Goal: Transaction & Acquisition: Obtain resource

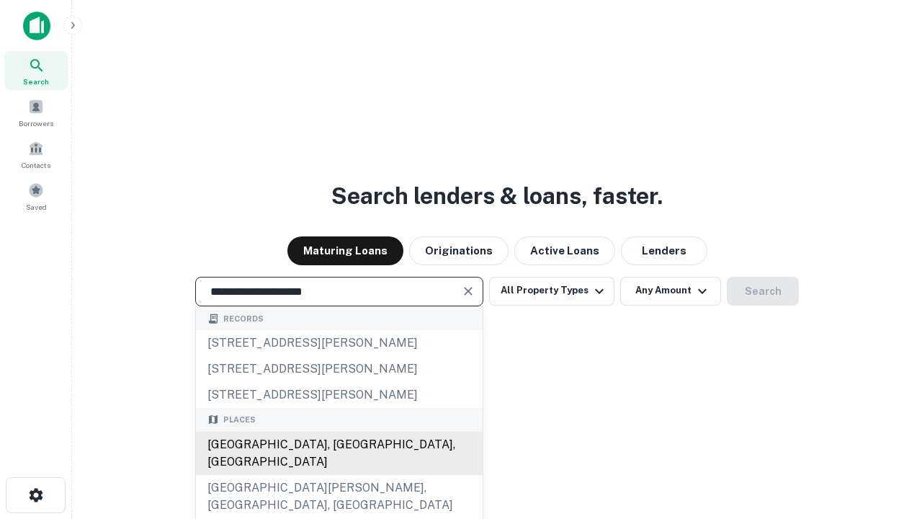
click at [338, 475] on div "[GEOGRAPHIC_DATA], [GEOGRAPHIC_DATA], [GEOGRAPHIC_DATA]" at bounding box center [339, 452] width 287 height 43
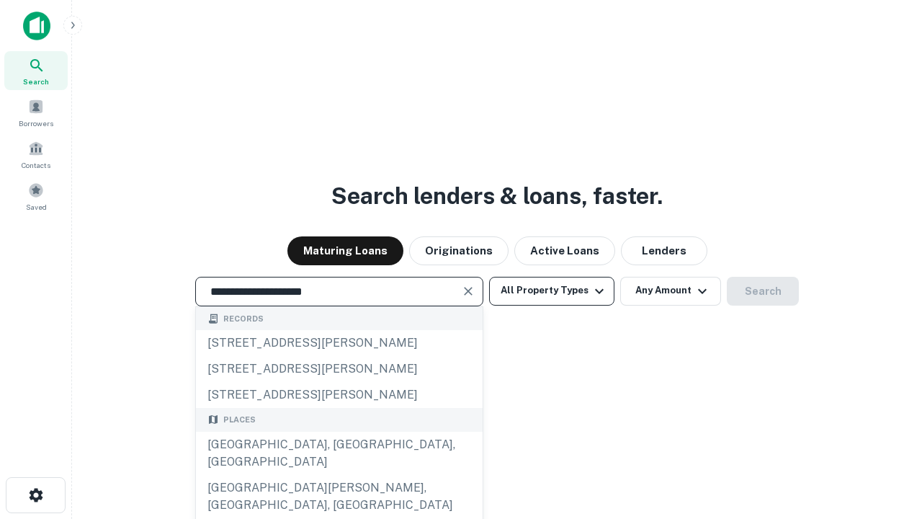
click at [552, 290] on button "All Property Types" at bounding box center [551, 291] width 125 height 29
type input "**********"
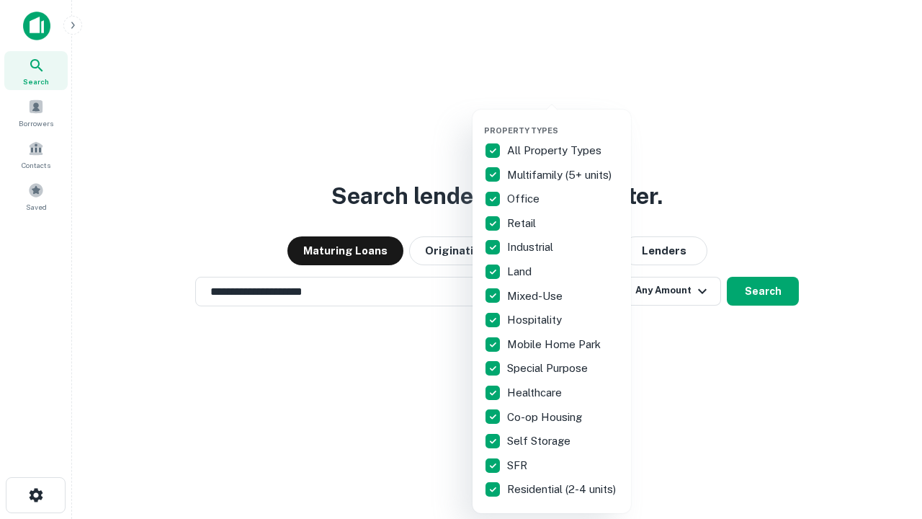
click at [563, 121] on button "button" at bounding box center [563, 121] width 158 height 1
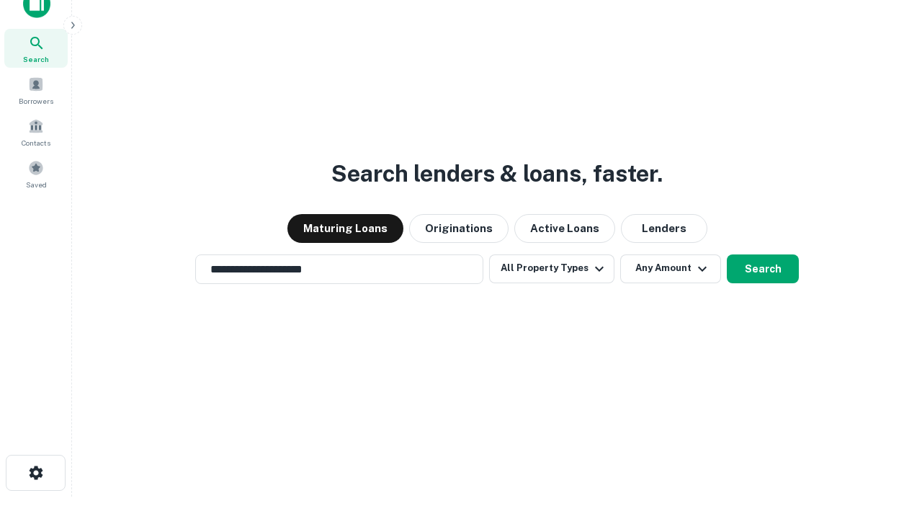
scroll to position [9, 174]
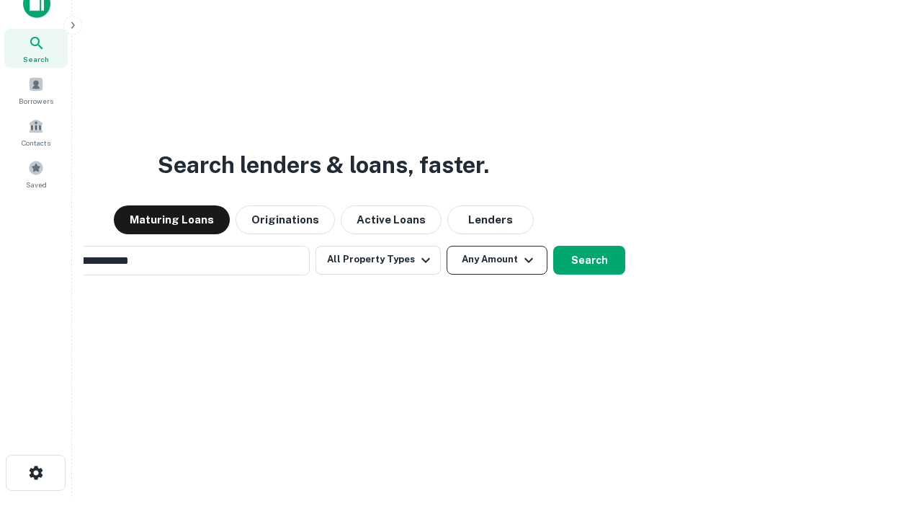
click at [447, 246] on button "Any Amount" at bounding box center [497, 260] width 101 height 29
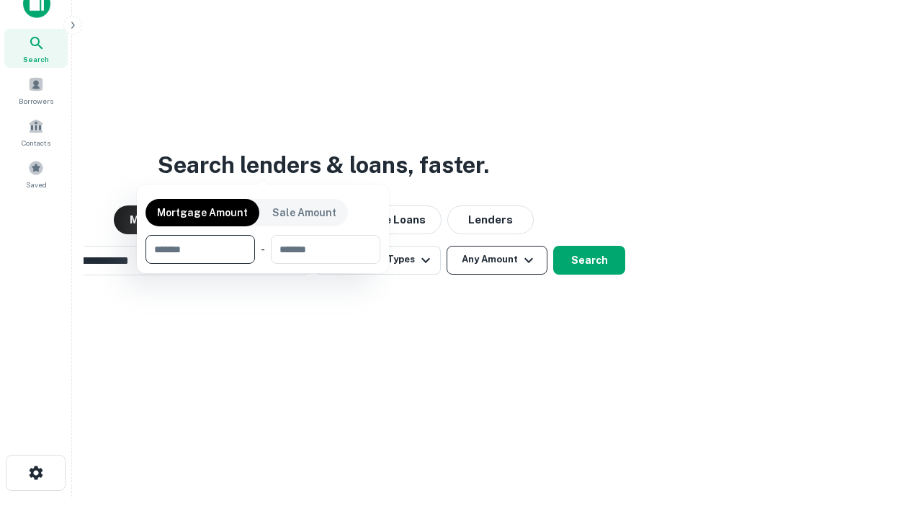
scroll to position [23, 0]
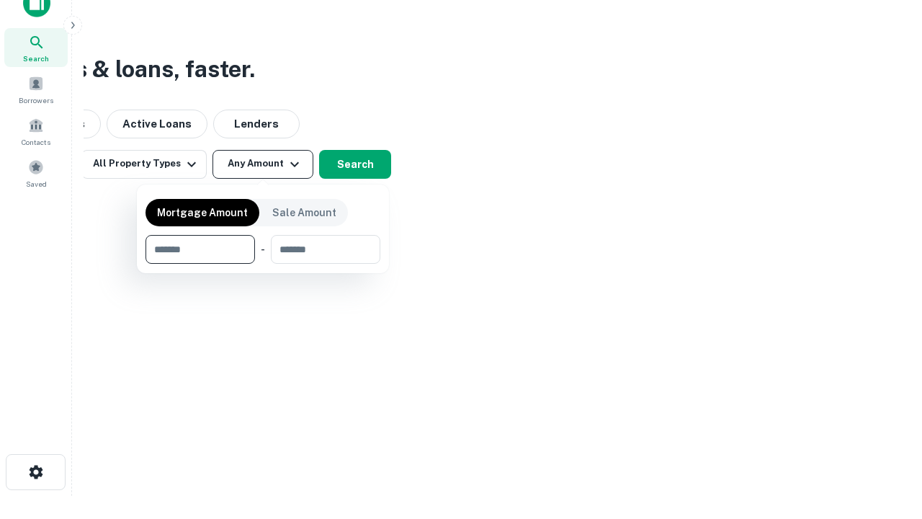
type input "*******"
click at [263, 264] on button "button" at bounding box center [262, 264] width 235 height 1
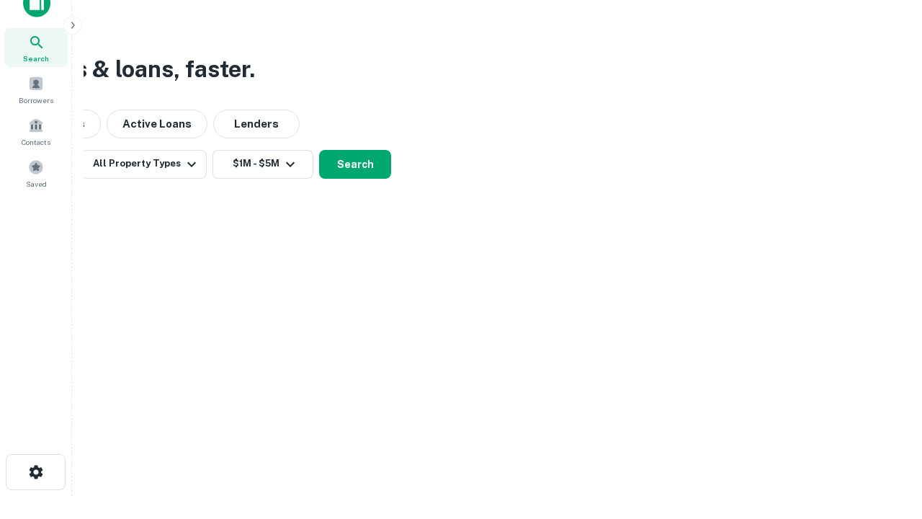
scroll to position [22, 0]
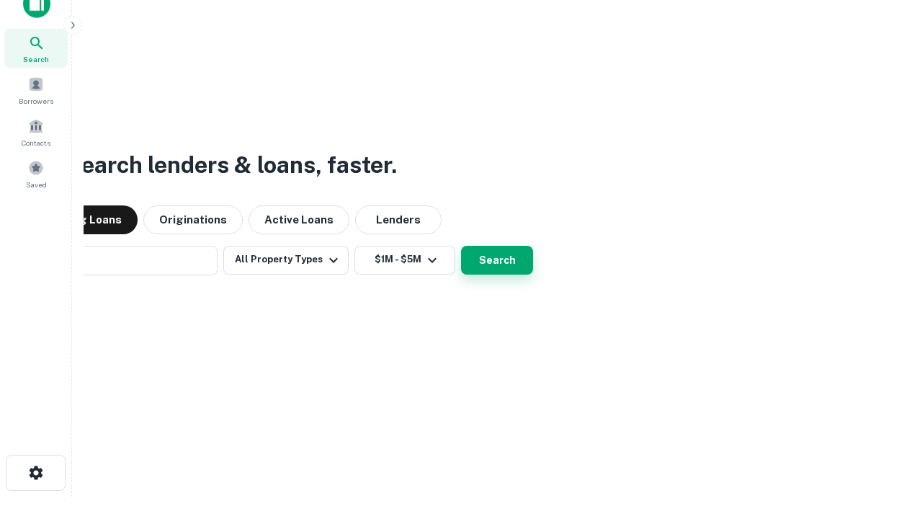
click at [461, 246] on button "Search" at bounding box center [497, 260] width 72 height 29
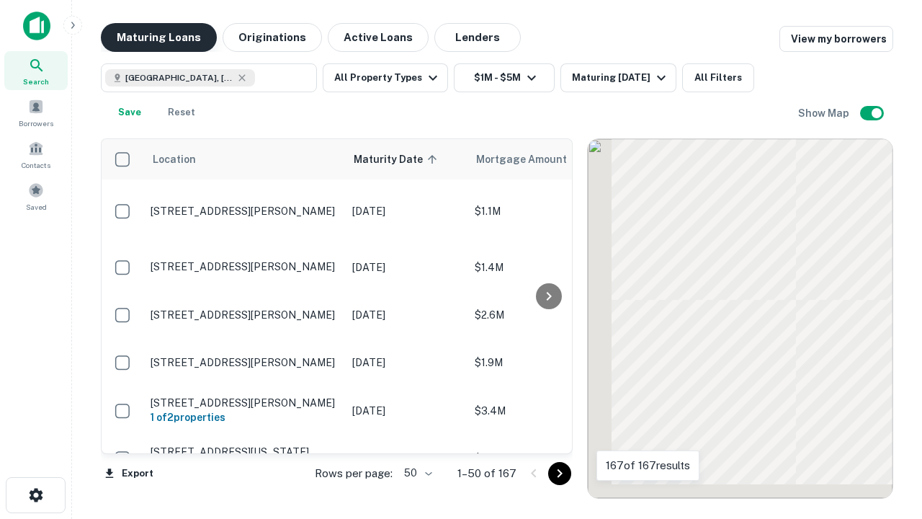
click at [158, 37] on button "Maturing Loans" at bounding box center [159, 37] width 116 height 29
